Goal: Use online tool/utility: Utilize a website feature to perform a specific function

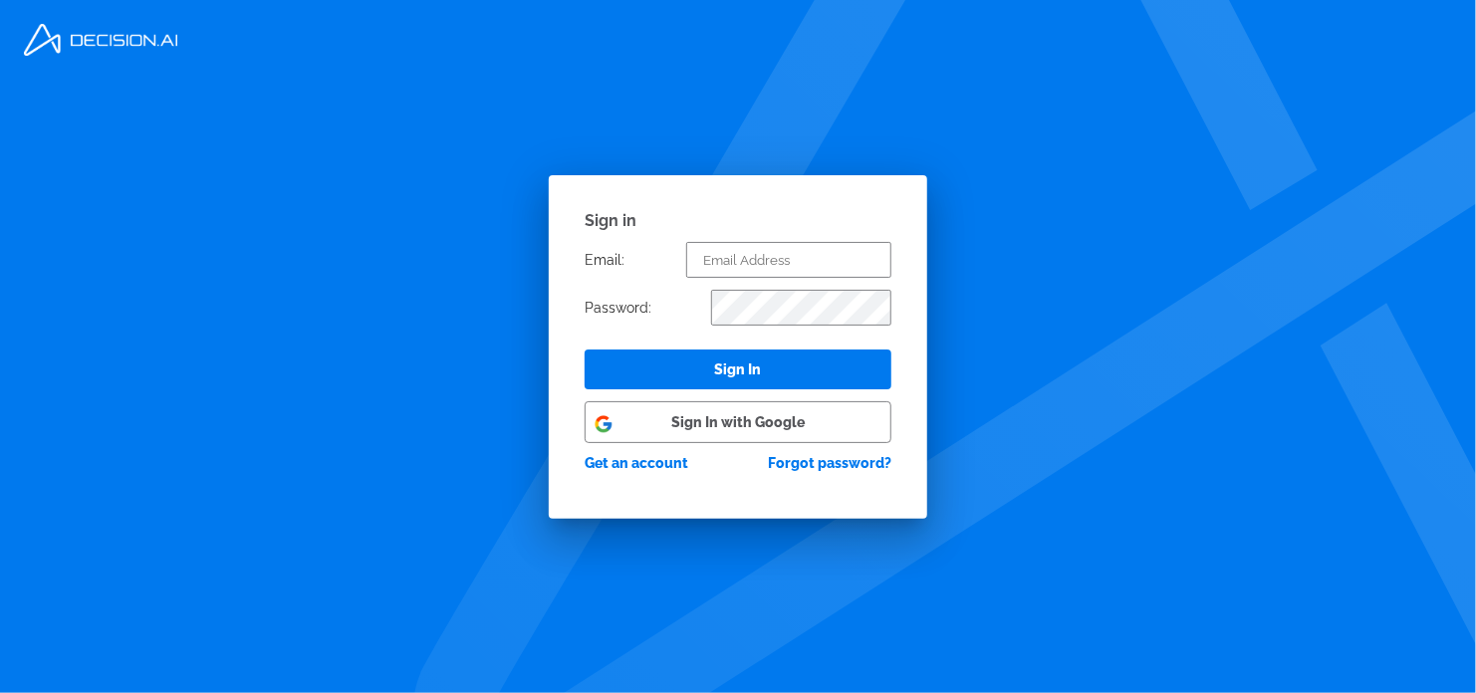
click at [716, 413] on button "Sign In with Google" at bounding box center [738, 422] width 307 height 42
select select "Week"
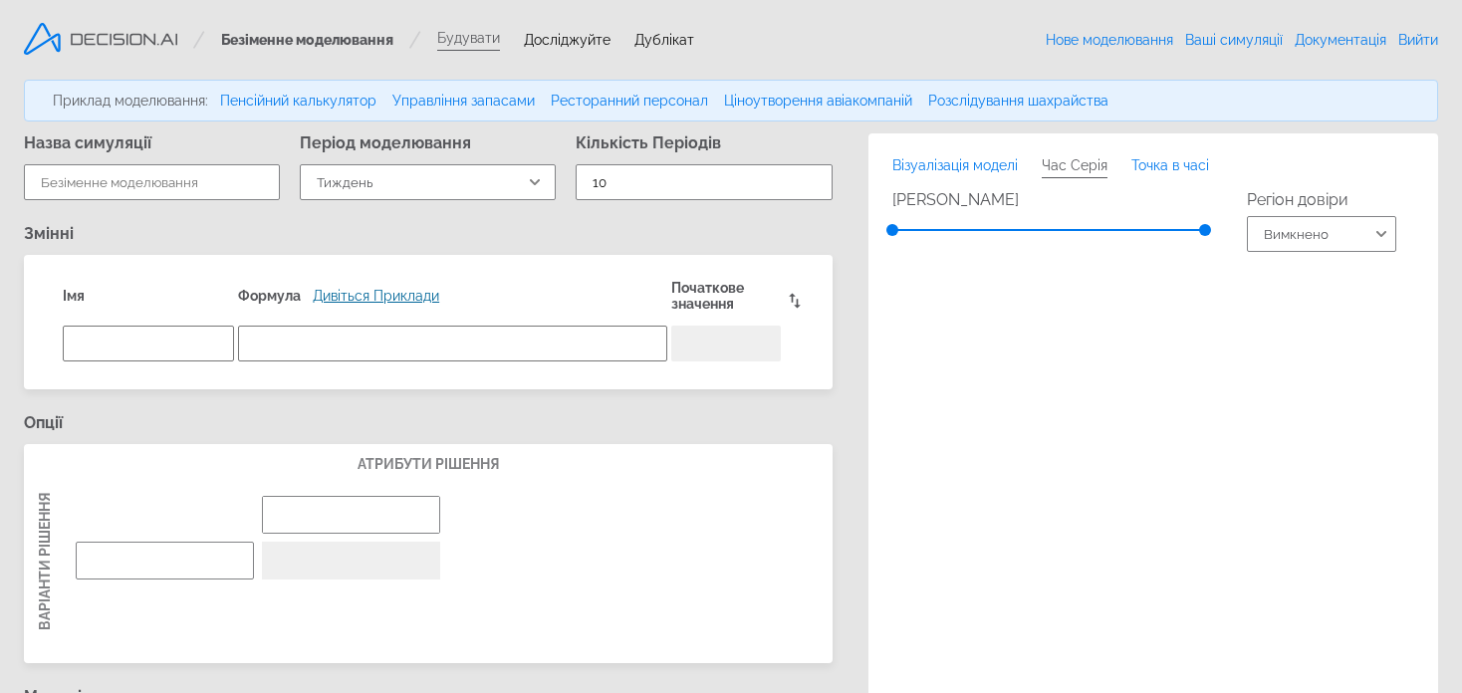
click at [695, 232] on h3 "Змінні" at bounding box center [428, 233] width 809 height 19
click at [545, 43] on span "Досліджуйте" at bounding box center [567, 40] width 87 height 16
click at [652, 40] on span "Дублікат" at bounding box center [664, 40] width 60 height 16
click at [1043, 104] on link "Розслідування шахрайства" at bounding box center [1018, 101] width 180 height 16
type input "Fraud Investigation"
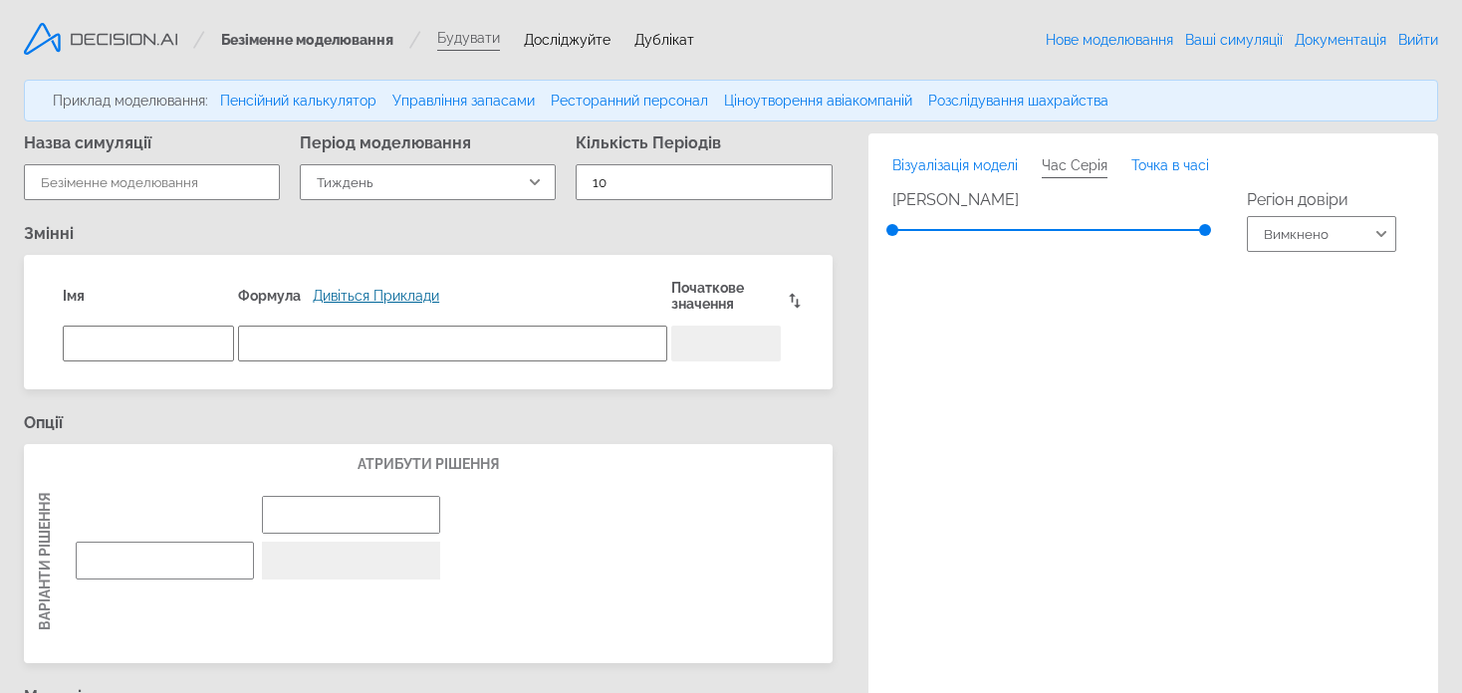
select select "Month"
type input "8"
type textarea "investigations"
type textarea "sum(CLAIMS.investigated)"
type input "Probability Based"
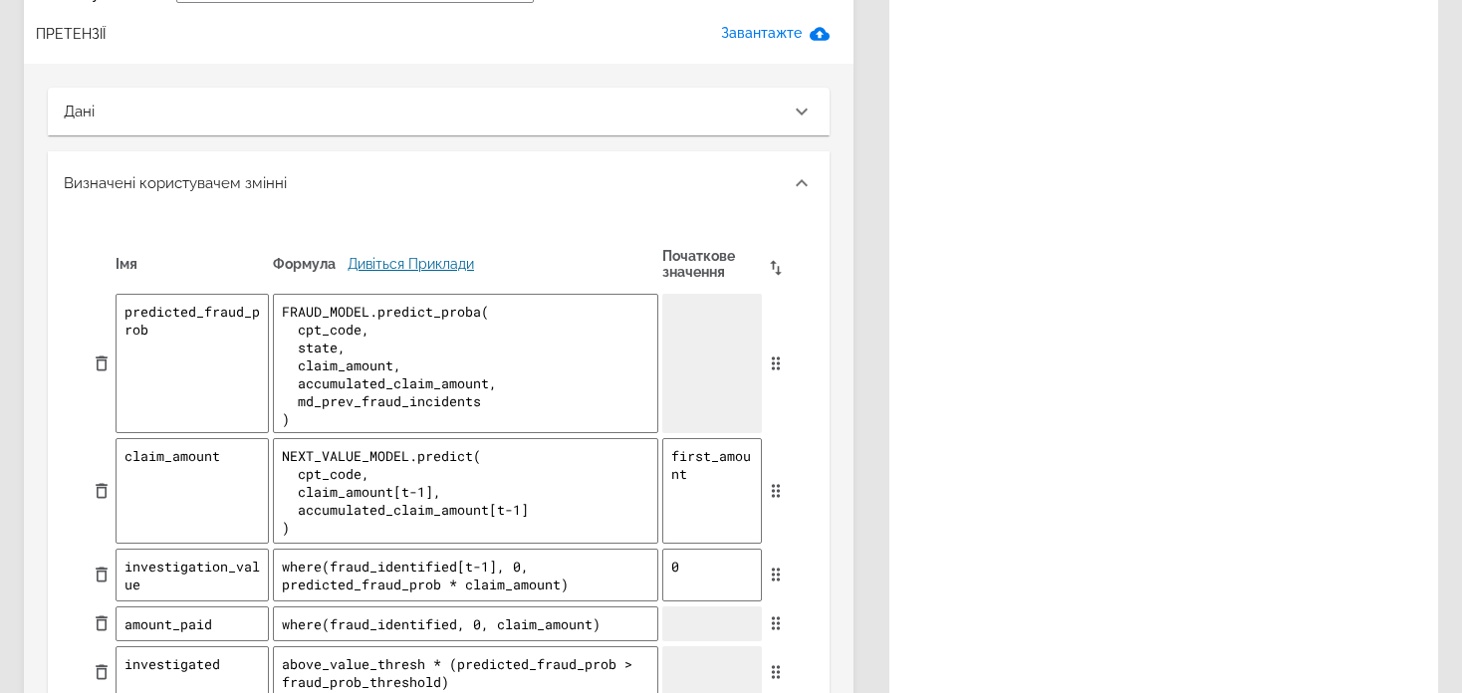
scroll to position [1794, 0]
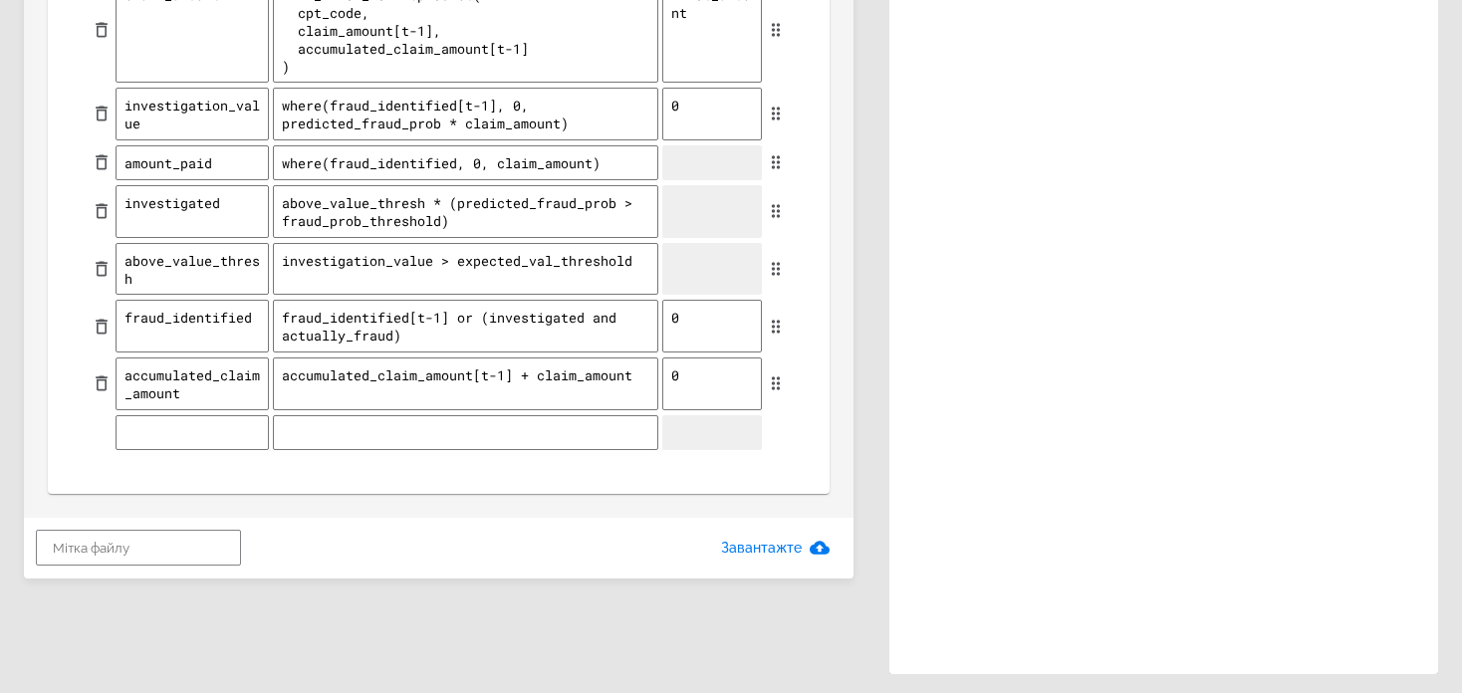
type textarea "x"
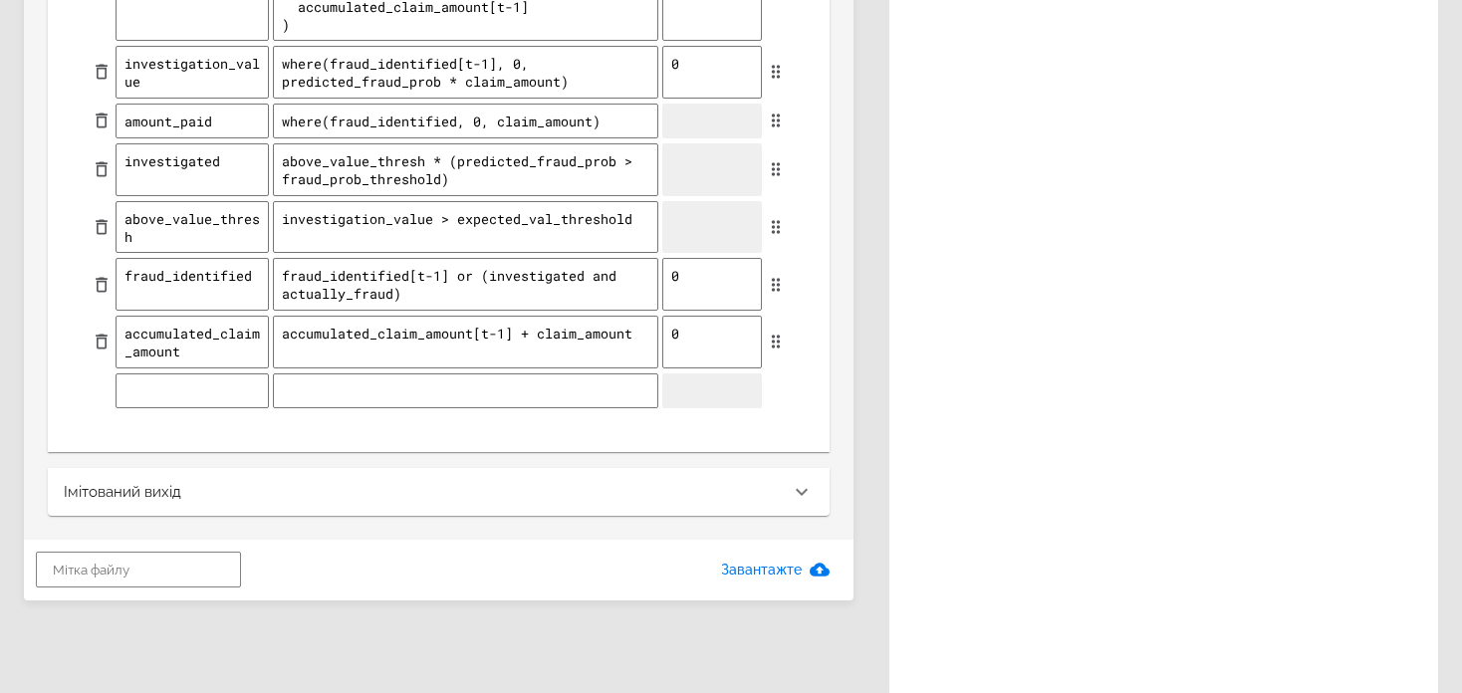
scroll to position [1857, 0]
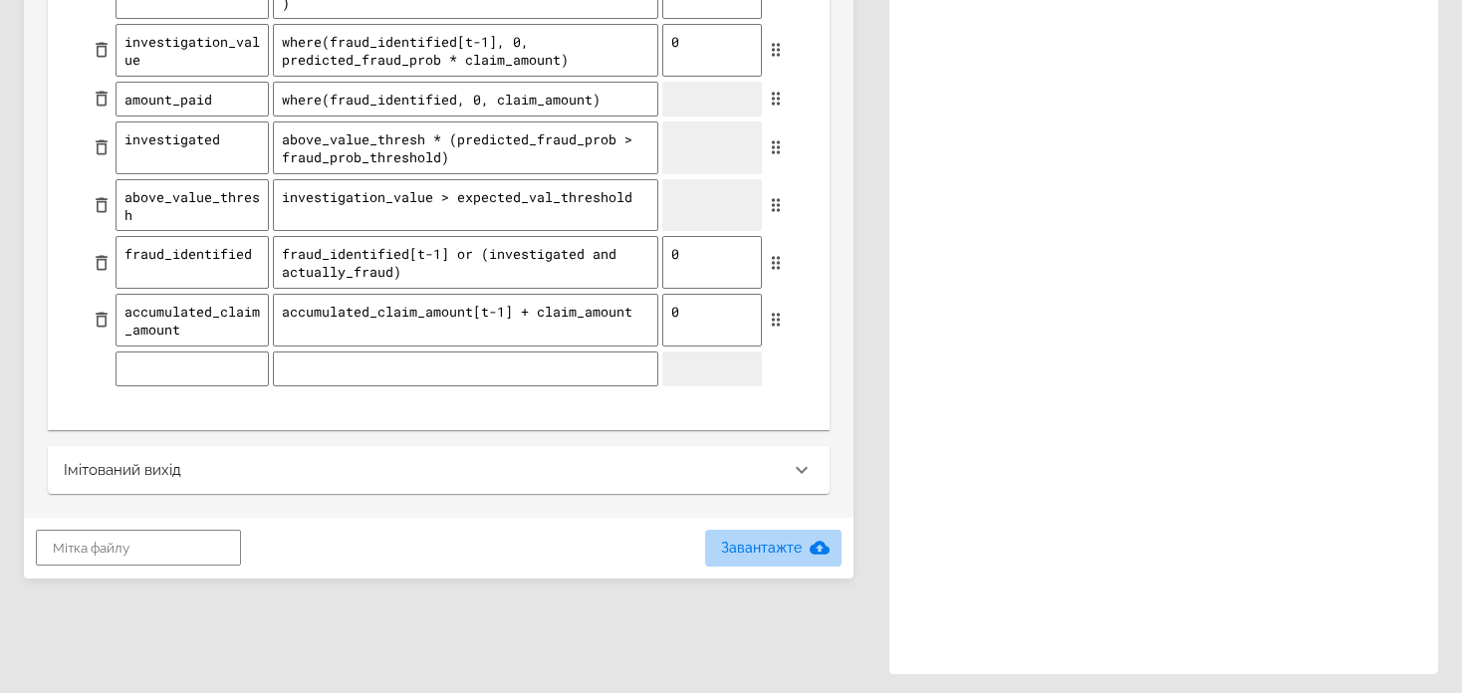
click at [796, 540] on span "Завантажте" at bounding box center [773, 548] width 105 height 25
click at [85, 531] on input "text" at bounding box center [138, 548] width 205 height 36
type input "1"
click at [745, 541] on span "Завантажте" at bounding box center [773, 548] width 105 height 25
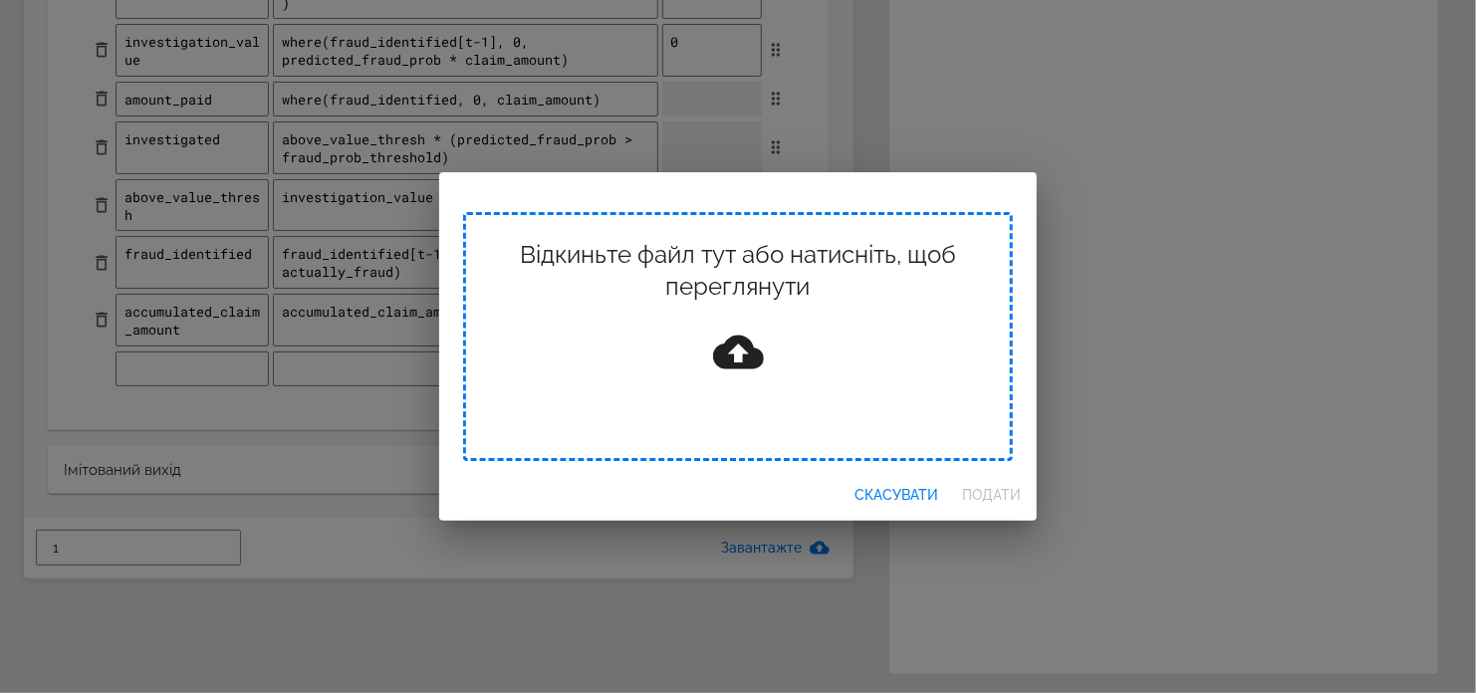
click at [814, 385] on div "Відкиньте файл тут або натисніть, щоб переглянути" at bounding box center [738, 336] width 550 height 249
click at [947, 120] on div "Відкиньте файл тут або натисніть, щоб переглянути скасувати подати" at bounding box center [738, 346] width 1476 height 693
